Goal: Find specific page/section: Find specific page/section

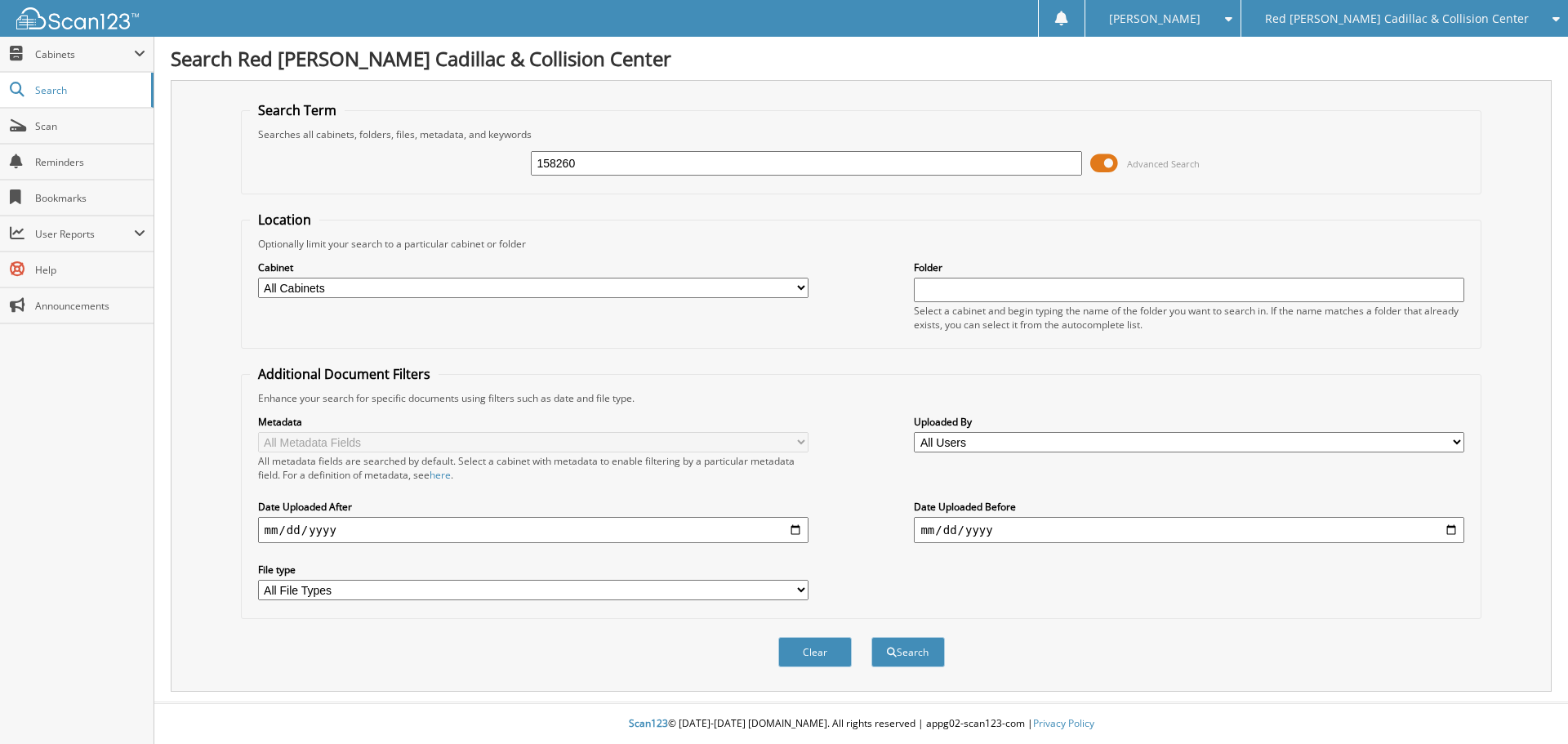
type input "158260"
click at [871, 637] on button "Search" at bounding box center [908, 652] width 73 height 30
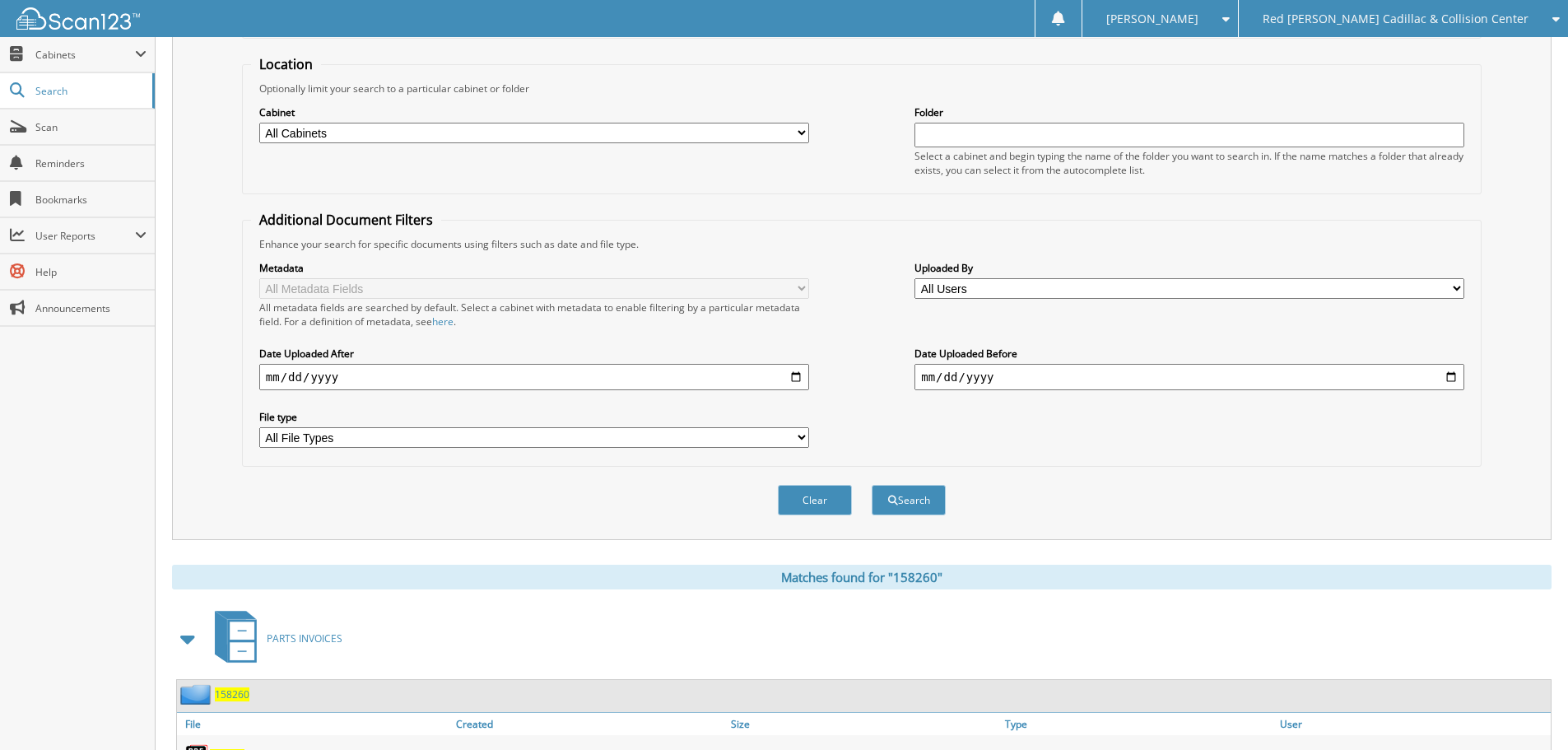
scroll to position [235, 0]
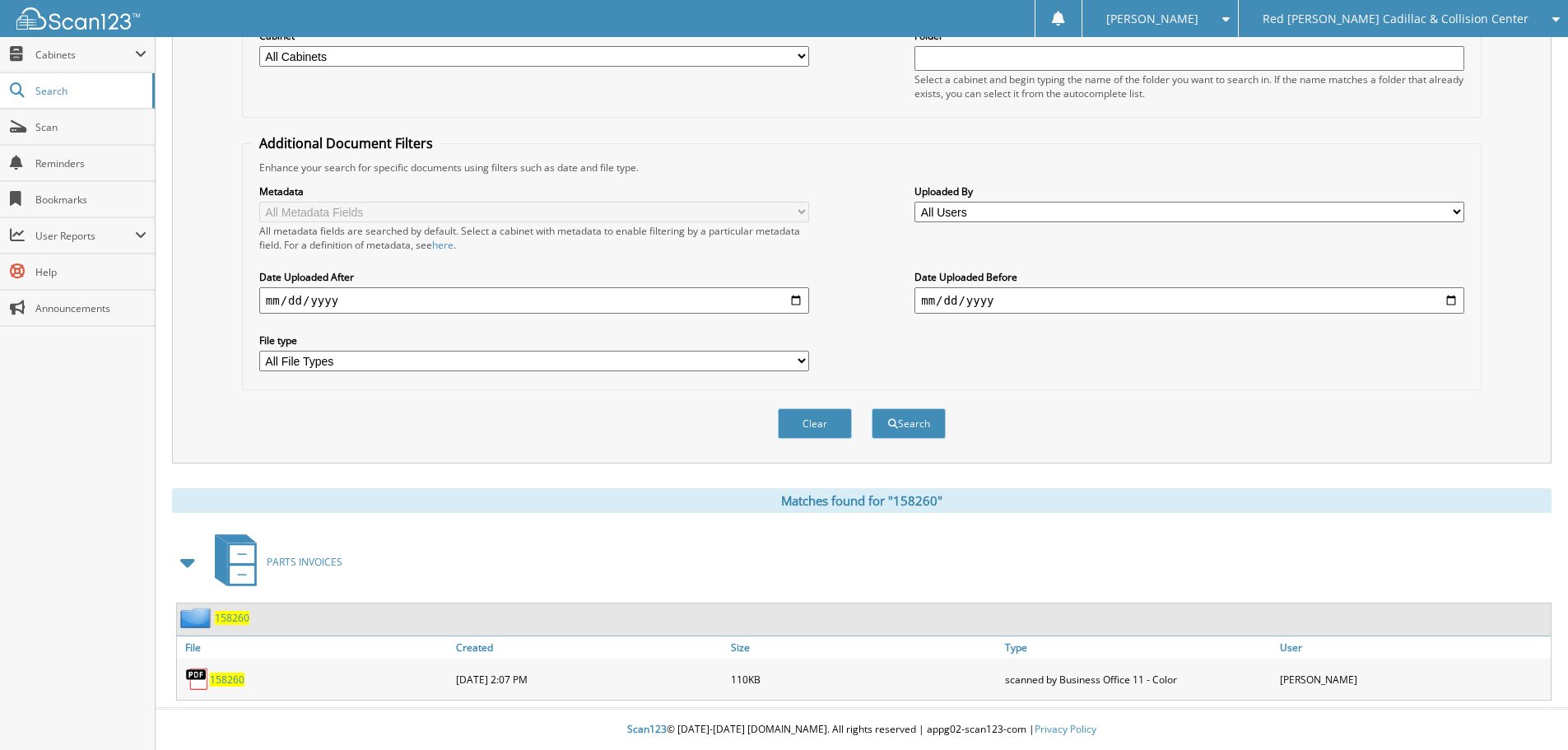
click at [675, 530] on div "PARTS INVOICES" at bounding box center [862, 562] width 1380 height 65
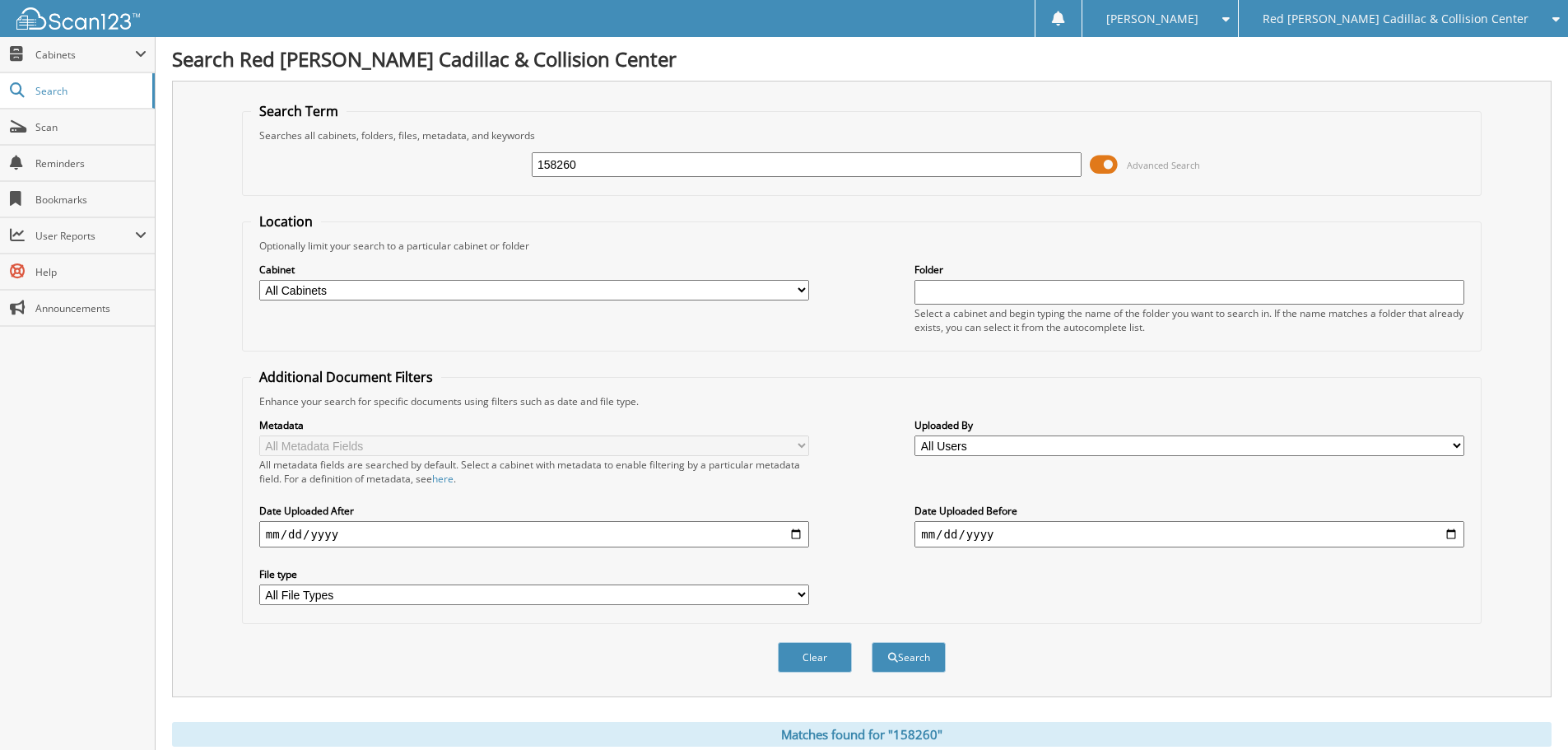
click at [762, 162] on input "158260" at bounding box center [806, 164] width 550 height 25
click at [748, 219] on fieldset "Location Optionally limit your search to a particular cabinet or folder Cabinet…" at bounding box center [862, 282] width 1240 height 139
click at [1247, 184] on div "158260 Advanced Search" at bounding box center [862, 164] width 1222 height 44
click at [1274, 261] on div "Folder Select a cabinet and begin typing the name of the folder you want to sea…" at bounding box center [1189, 297] width 550 height 73
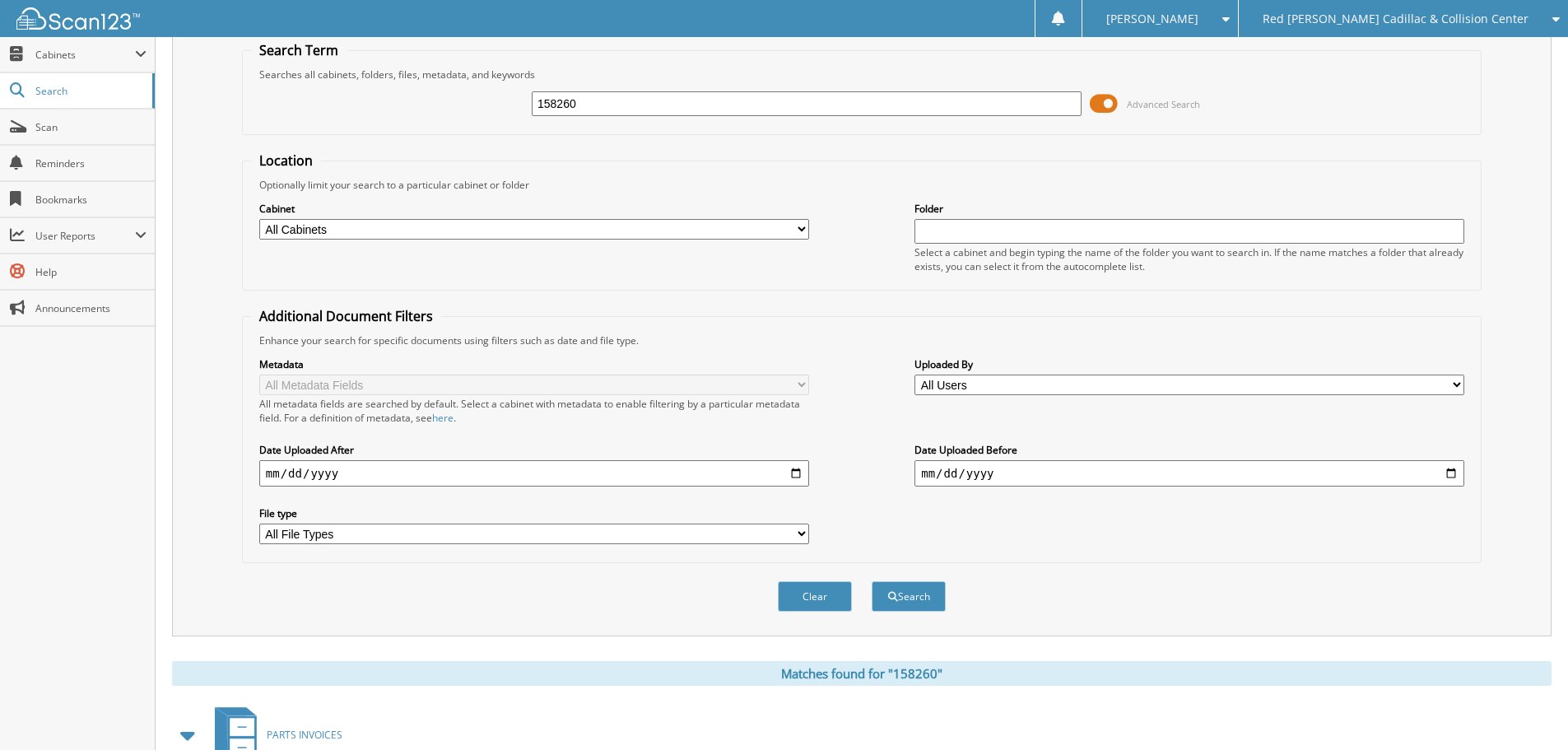
scroll to position [164, 0]
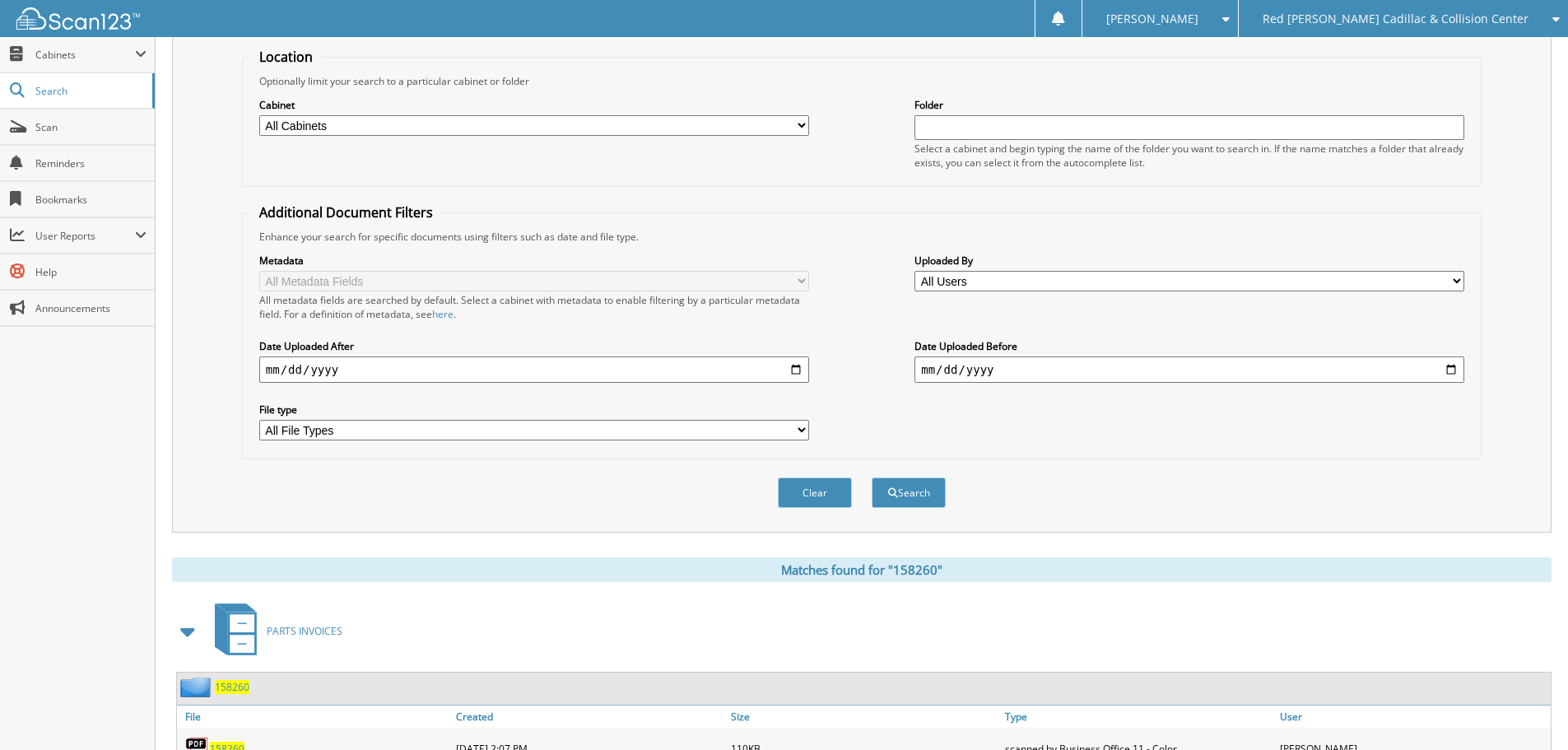
click at [841, 86] on div "Optionally limit your search to a particular cabinet or folder" at bounding box center [862, 81] width 1222 height 14
